Goal: Task Accomplishment & Management: Use online tool/utility

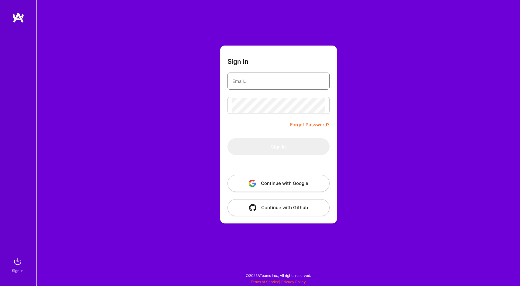
click at [306, 80] on input "email" at bounding box center [278, 80] width 92 height 15
click at [0, 283] on com-1password-button at bounding box center [0, 283] width 0 height 0
type input "[EMAIL_ADDRESS][DOMAIN_NAME]"
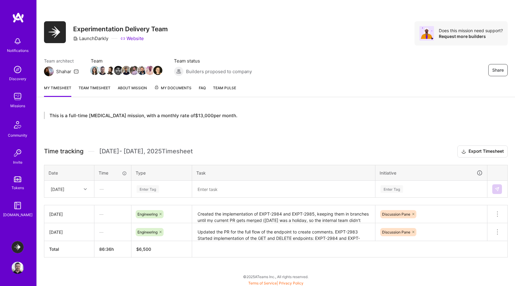
click at [80, 190] on div "[DATE]" at bounding box center [65, 189] width 34 height 10
click at [69, 228] on div "[DATE]" at bounding box center [69, 228] width 49 height 11
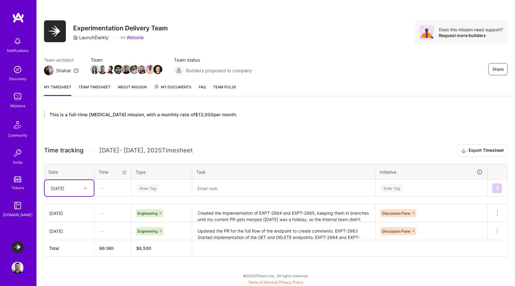
click at [143, 189] on div "Enter Tag" at bounding box center [148, 187] width 22 height 9
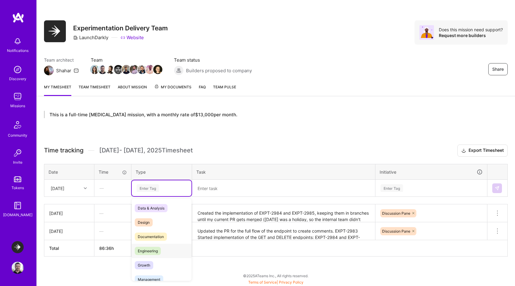
click at [152, 251] on span "Engineering" at bounding box center [148, 251] width 26 height 8
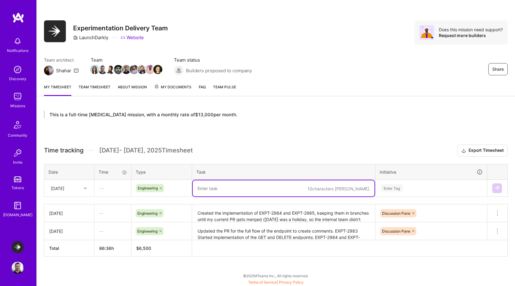
click at [264, 189] on textarea at bounding box center [284, 188] width 182 height 16
type textarea "Finished EXPT-2985 and created the PRs"
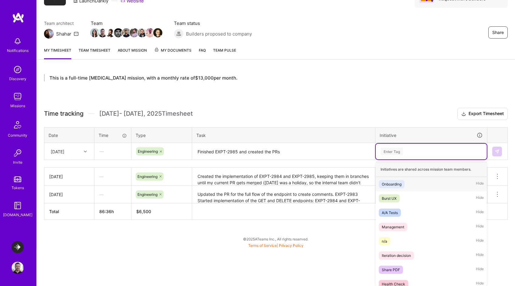
click at [396, 159] on div "option Onboarding focused, 1 of 21. 21 results available. Use Up and Down to ch…" at bounding box center [431, 152] width 111 height 16
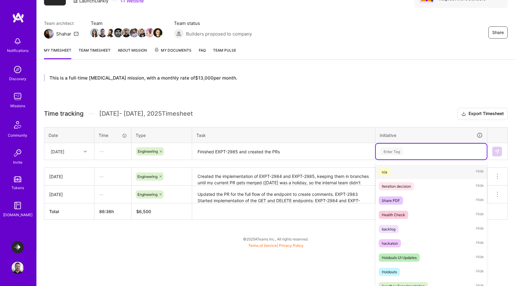
scroll to position [190, 0]
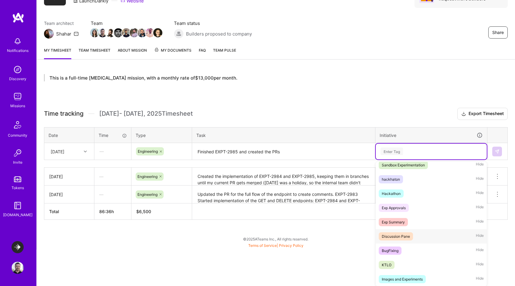
click at [398, 235] on div "Discussion Pane" at bounding box center [396, 236] width 28 height 6
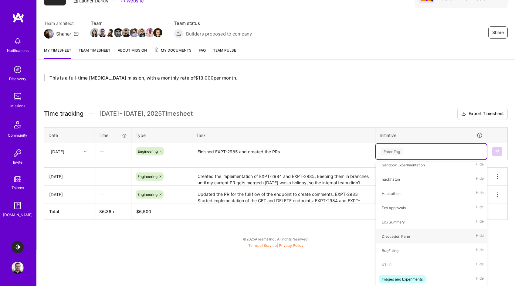
scroll to position [1, 0]
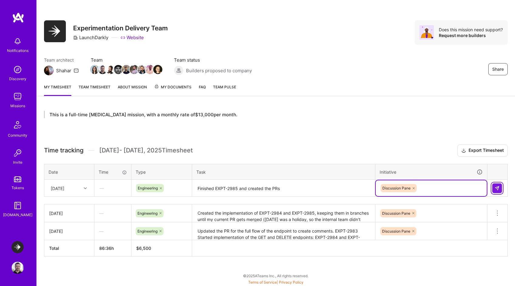
click at [497, 186] on img at bounding box center [497, 188] width 5 height 5
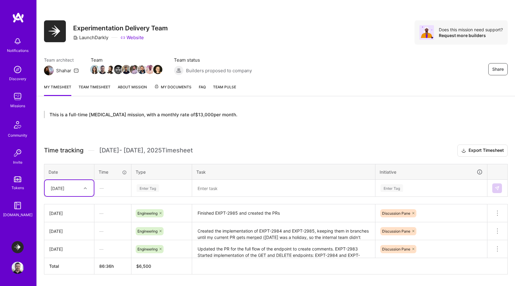
click at [87, 186] on div at bounding box center [85, 188] width 9 height 8
click at [65, 227] on div "[DATE]" at bounding box center [69, 227] width 49 height 11
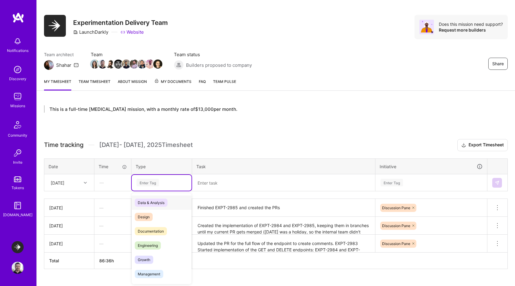
click at [147, 188] on div "Enter Tag" at bounding box center [162, 183] width 60 height 16
drag, startPoint x: 149, startPoint y: 245, endPoint x: 154, endPoint y: 239, distance: 8.2
click at [149, 245] on span "Engineering" at bounding box center [148, 245] width 26 height 8
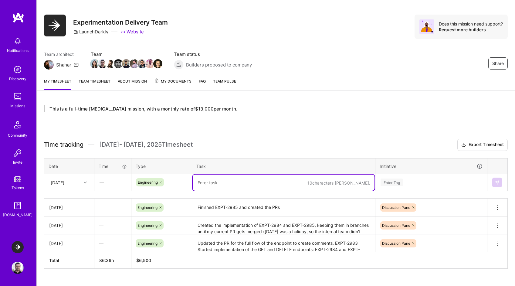
click at [217, 182] on textarea at bounding box center [284, 183] width 182 height 16
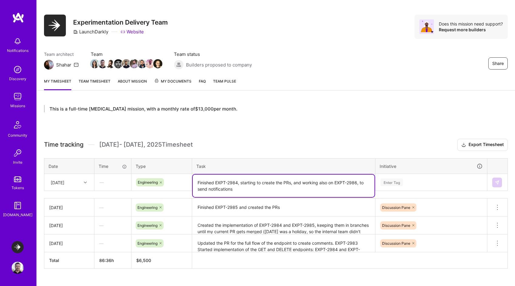
type textarea "Finished EXPT-2984, starting to create the PRs, and working also on EXPT-2986, …"
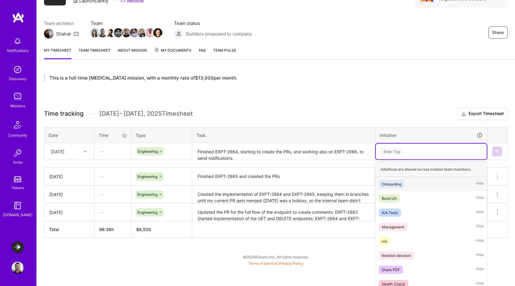
click at [393, 159] on div "option Discussion Pane, selected. option Onboarding focused, 1 of 21. 21 result…" at bounding box center [431, 152] width 111 height 16
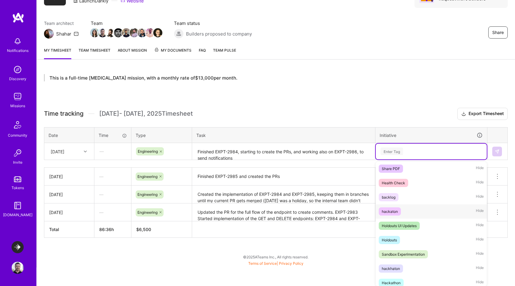
scroll to position [180, 0]
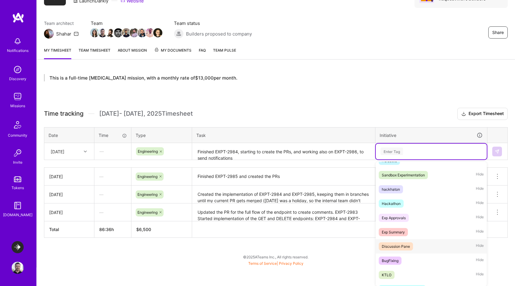
click at [402, 246] on div "Discussion Pane" at bounding box center [396, 246] width 28 height 6
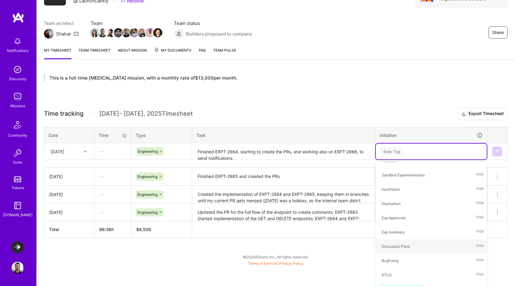
scroll to position [19, 0]
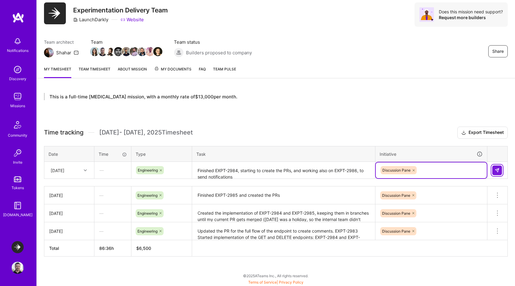
click at [497, 171] on img at bounding box center [497, 170] width 5 height 5
